Goal: Task Accomplishment & Management: Manage account settings

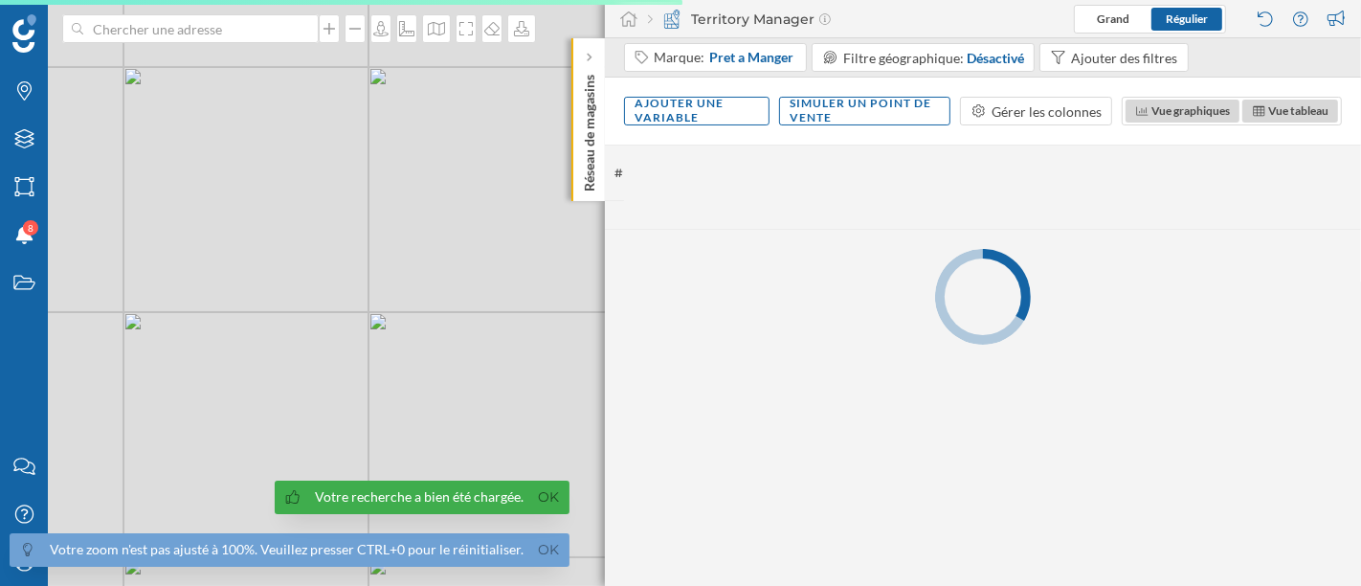
click at [549, 548] on link "Ok" at bounding box center [549, 550] width 31 height 22
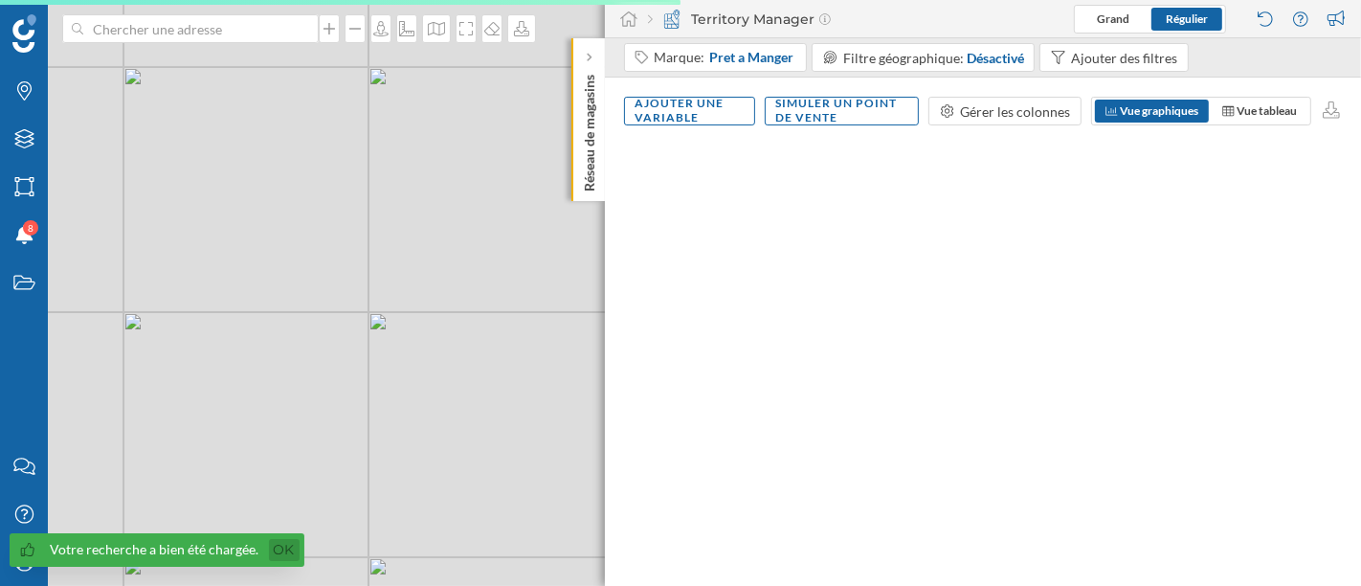
click at [270, 559] on link "Ok" at bounding box center [284, 550] width 31 height 22
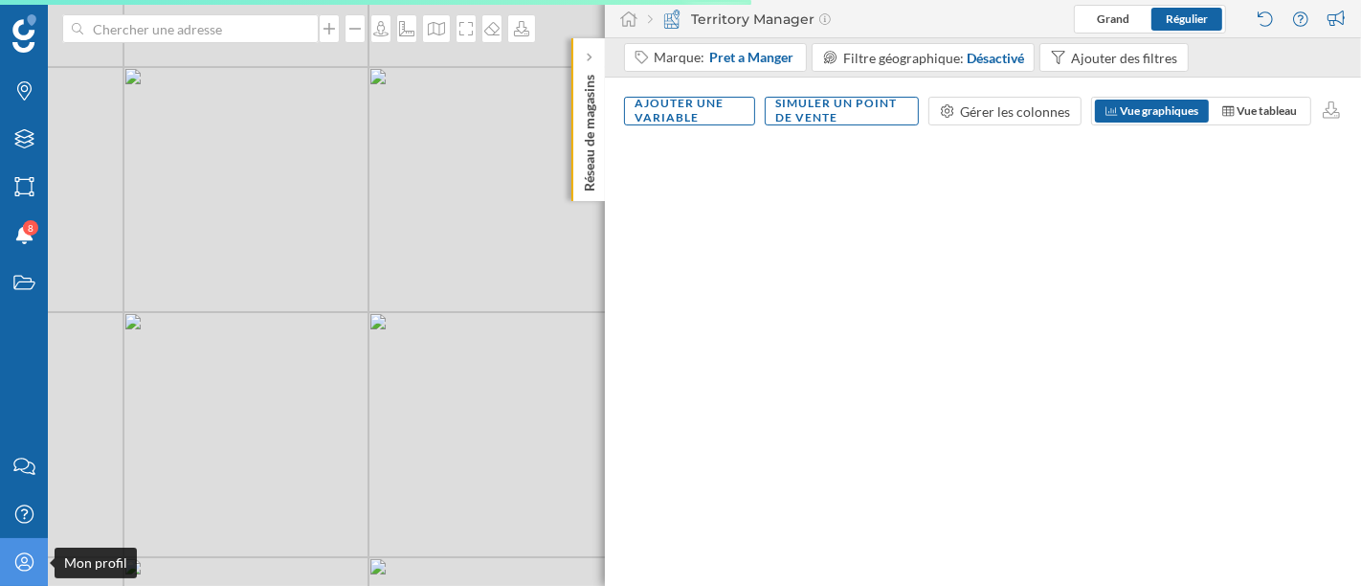
click at [34, 564] on icon "Mon profil" at bounding box center [24, 561] width 24 height 19
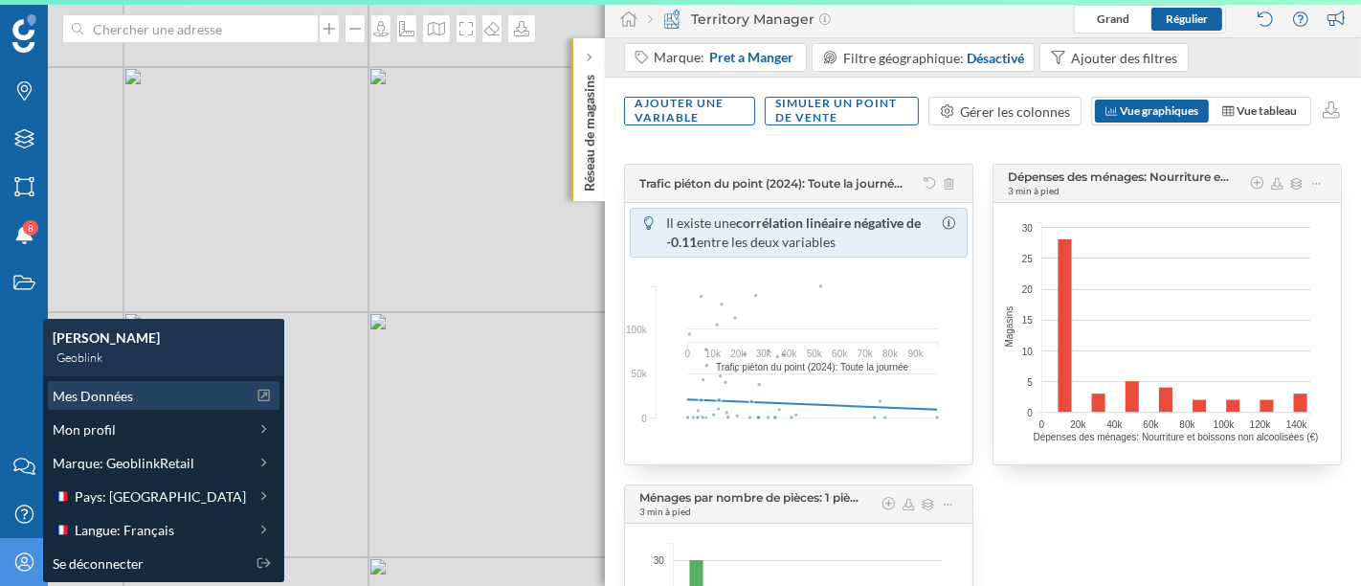
click at [131, 406] on span "Mes Données" at bounding box center [93, 396] width 80 height 20
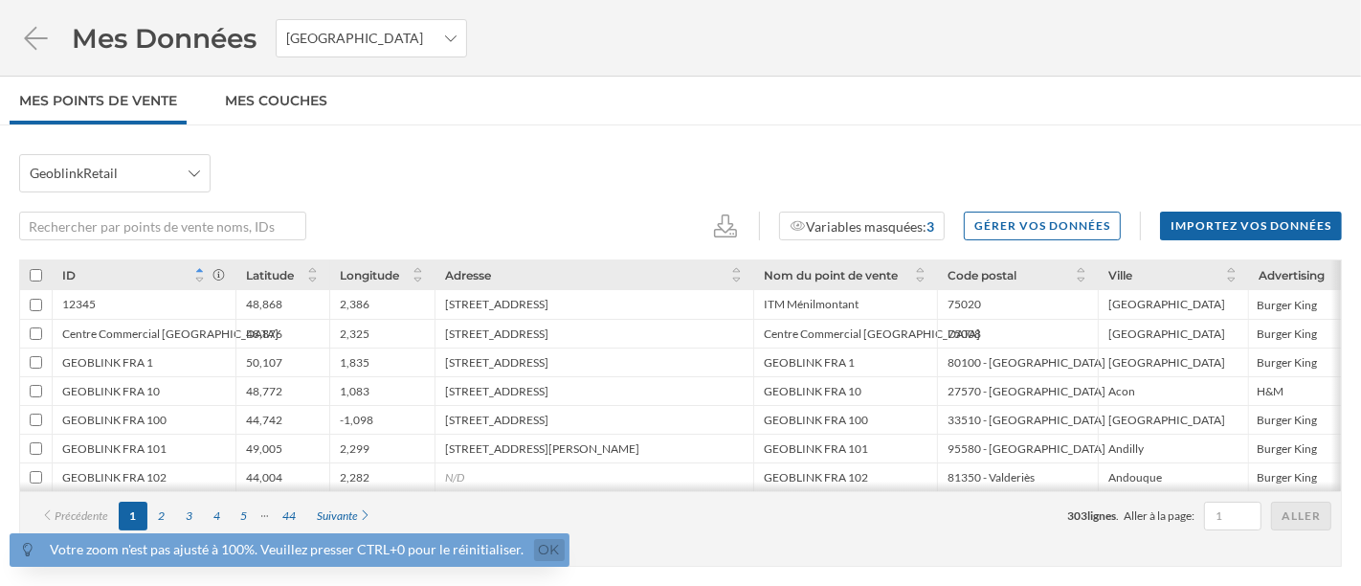
click at [548, 550] on link "Ok" at bounding box center [549, 550] width 31 height 22
